Goal: Find specific page/section: Find specific page/section

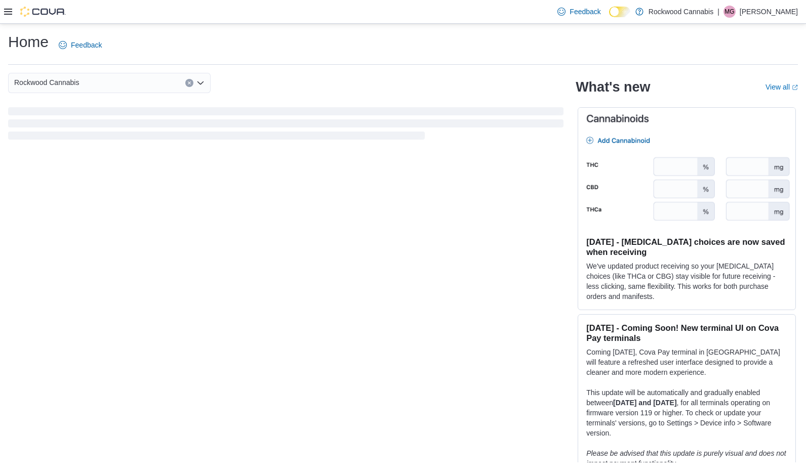
click at [11, 11] on icon at bounding box center [8, 12] width 8 height 8
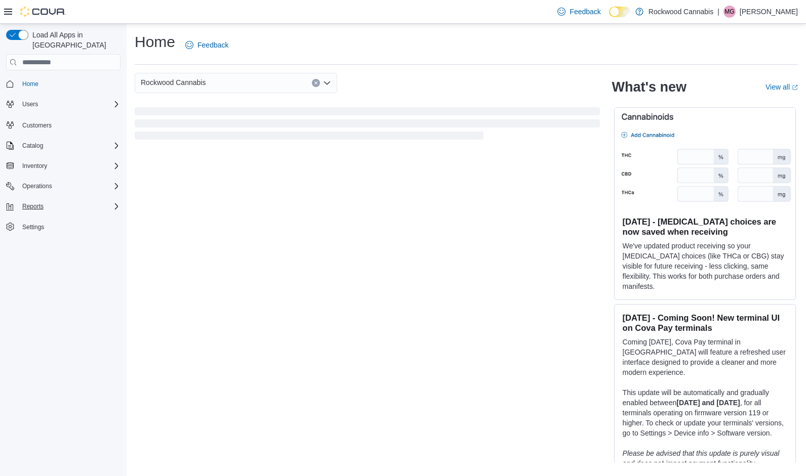
click at [48, 200] on div "Reports" at bounding box center [69, 206] width 102 height 12
click at [37, 231] on span "Dashboards" at bounding box center [38, 235] width 40 height 8
